Goal: Transaction & Acquisition: Purchase product/service

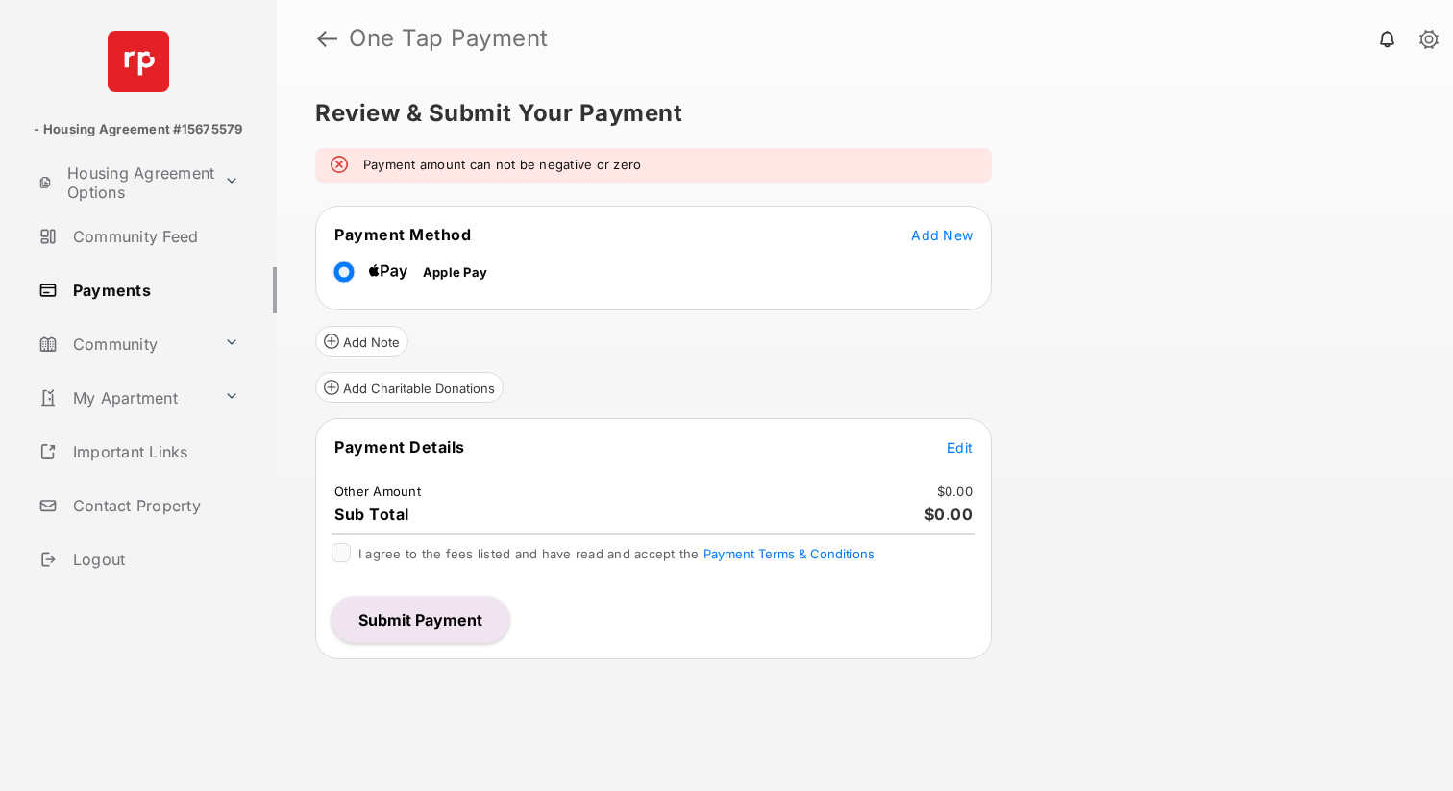
click at [963, 446] on span "Edit" at bounding box center [960, 447] width 25 height 16
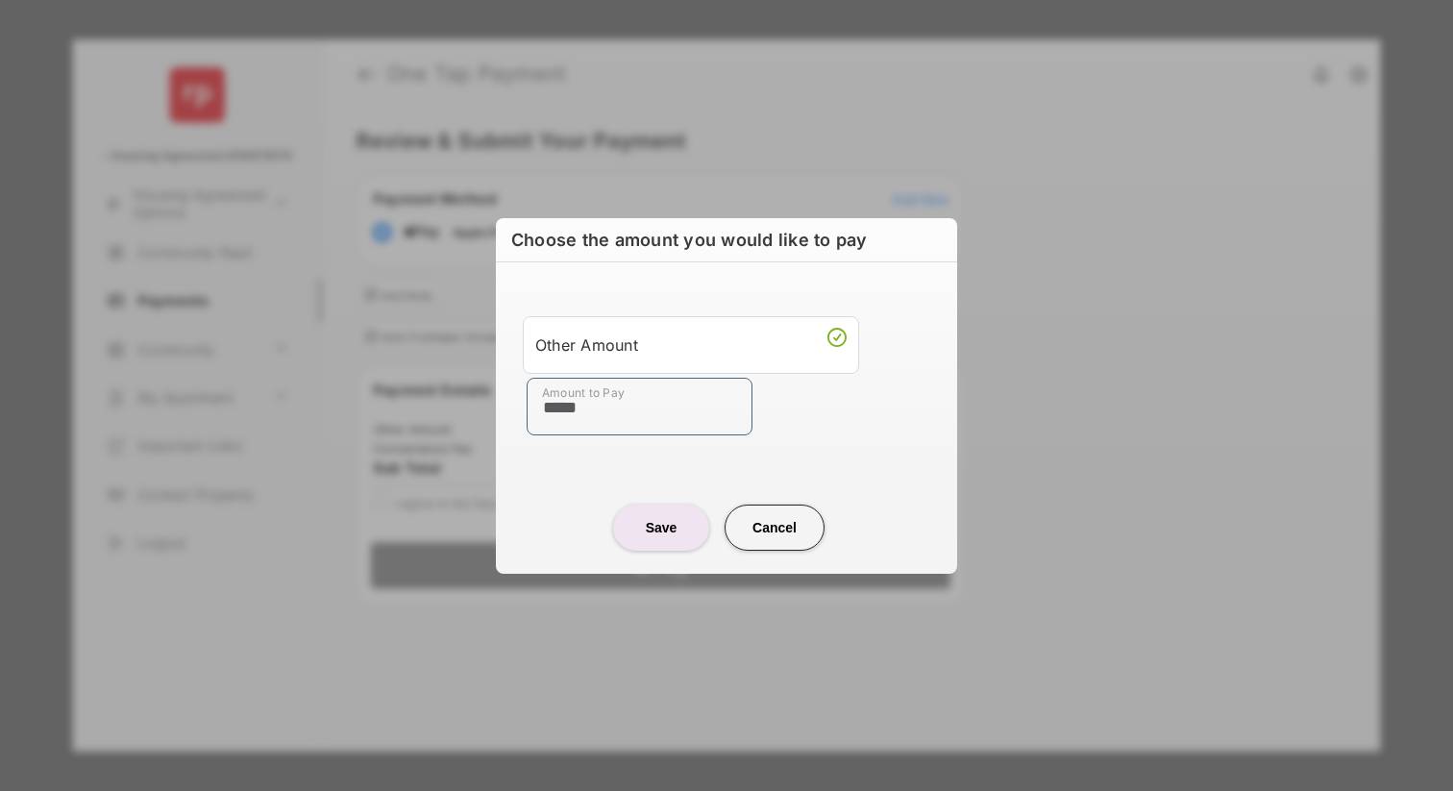
type input "*****"
click at [656, 529] on button "Save" at bounding box center [661, 528] width 96 height 46
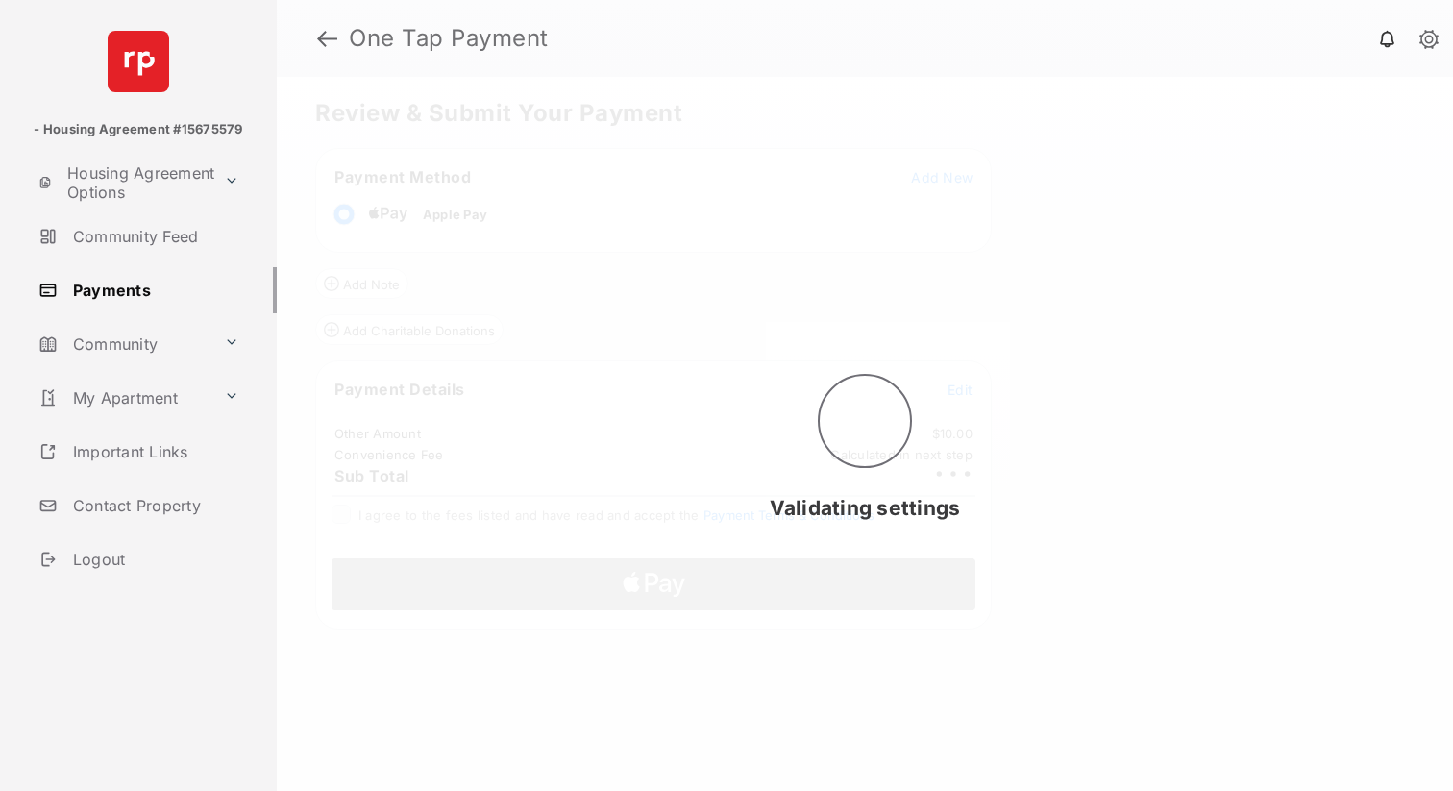
click at [339, 517] on div "Validating settings" at bounding box center [865, 434] width 1176 height 714
click at [339, 525] on div "Validating settings" at bounding box center [865, 434] width 1176 height 714
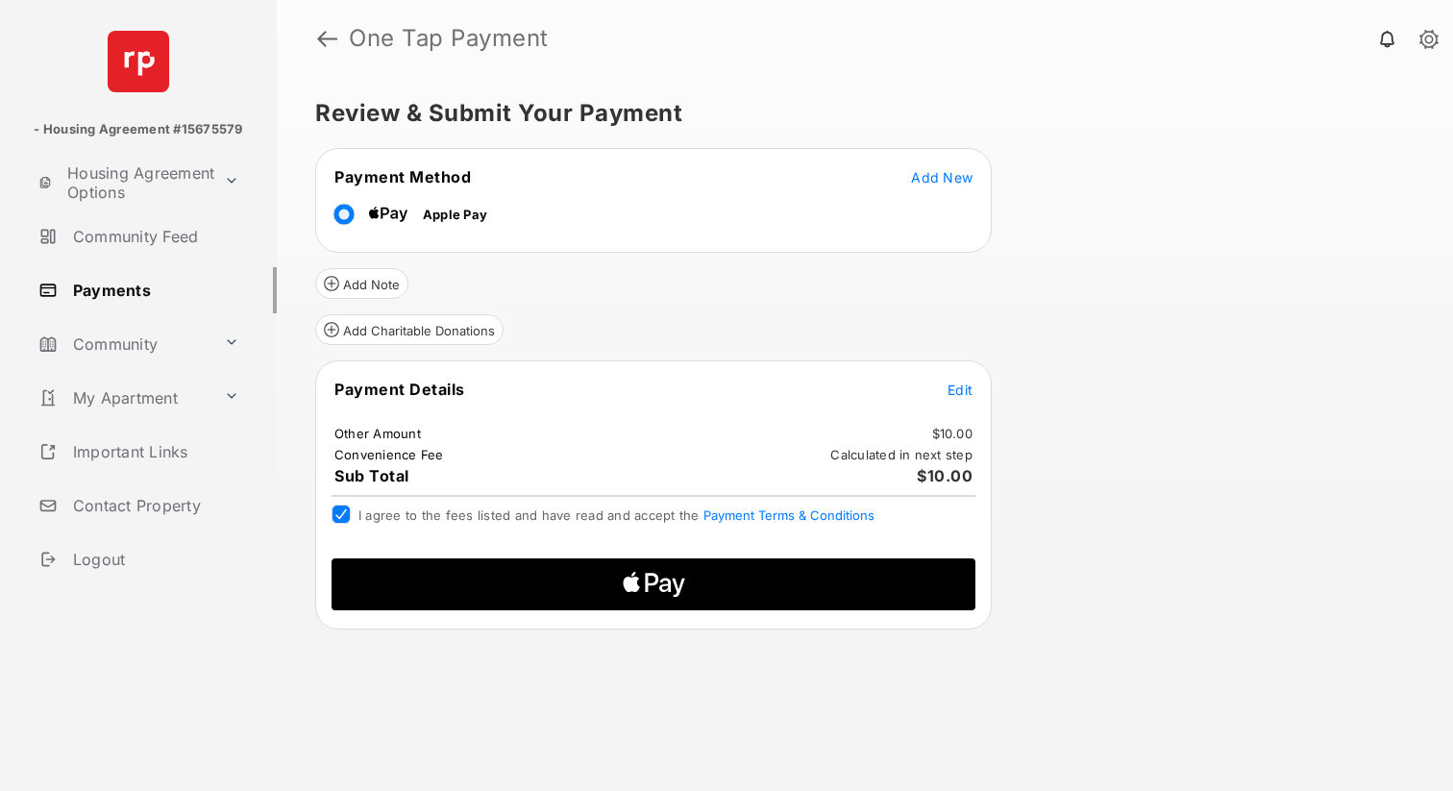
click at [678, 580] on icon "Apple Logo" at bounding box center [654, 584] width 307 height 52
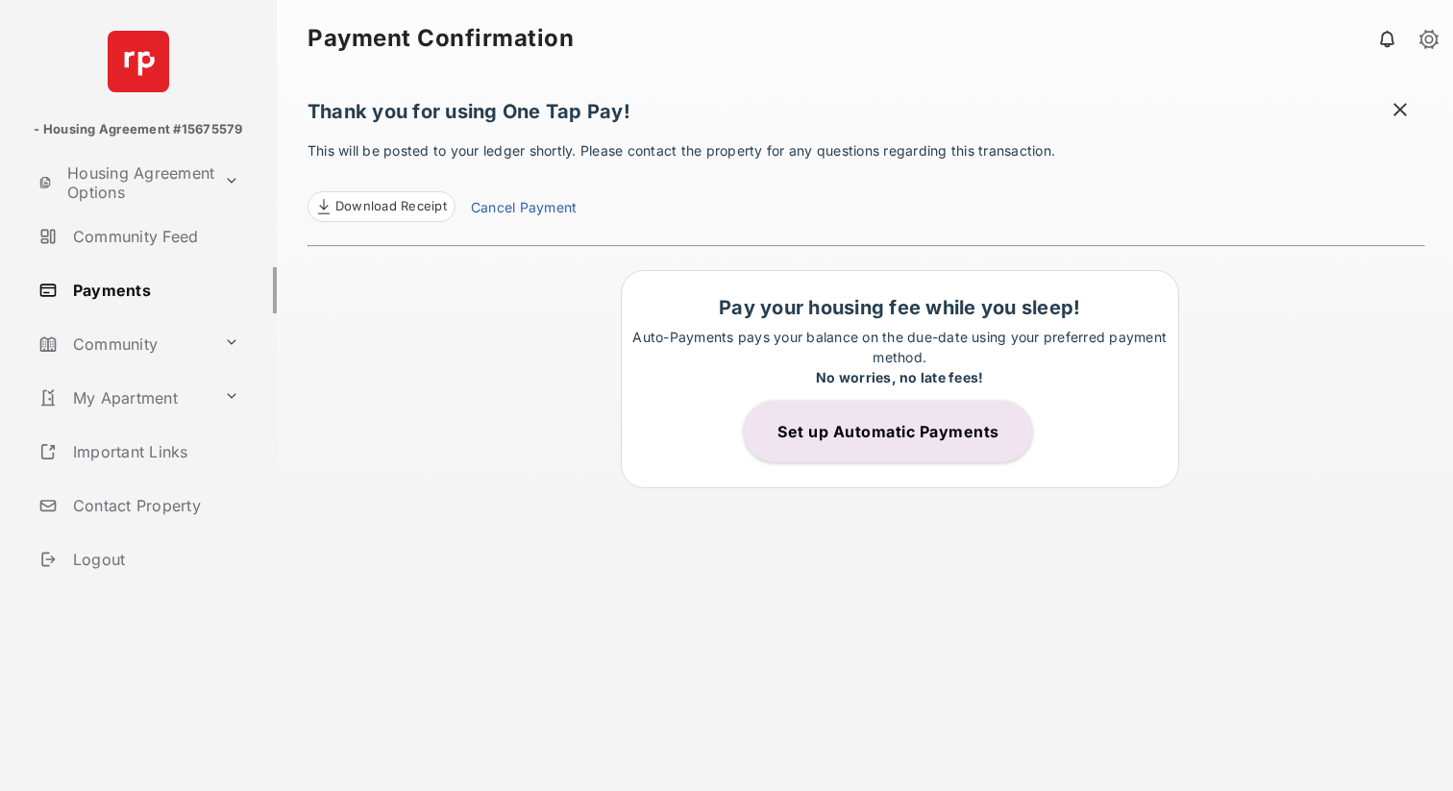
click at [1409, 109] on span at bounding box center [1400, 112] width 19 height 24
